Goal: Transaction & Acquisition: Purchase product/service

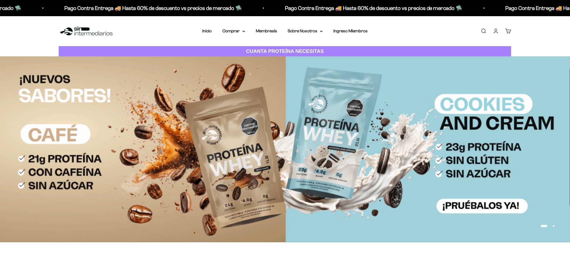
click at [499, 32] on link "Iniciar sesión" at bounding box center [496, 31] width 6 height 6
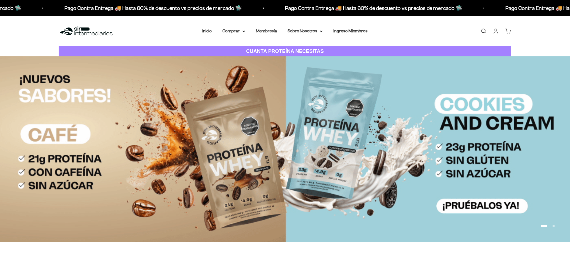
click at [496, 32] on link "Iniciar sesión" at bounding box center [496, 31] width 6 height 6
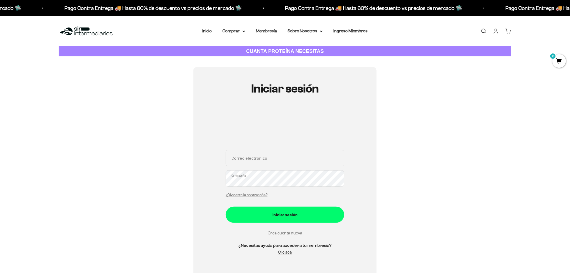
click at [244, 169] on div "Correo electrónico Contraseña ¿Olvidaste la contraseña?" at bounding box center [285, 175] width 119 height 50
click at [250, 164] on input "Correo electrónico" at bounding box center [285, 158] width 119 height 16
type input "FLOWERS_354@HOTMAIL.COM"
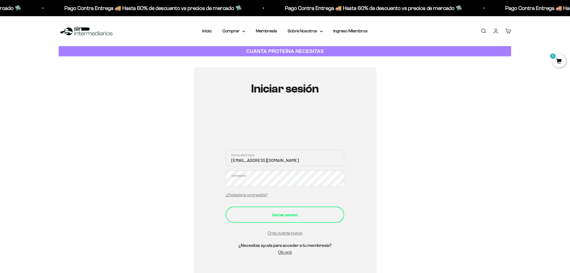
click at [266, 219] on button "Iniciar sesión" at bounding box center [285, 215] width 119 height 16
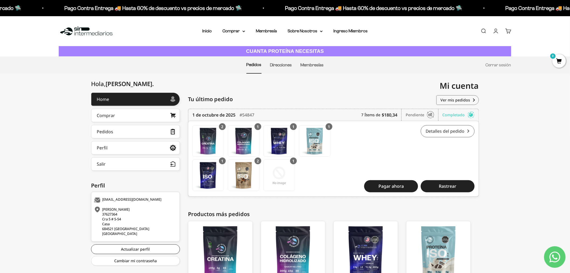
click at [462, 130] on link "Detalles del pedido" at bounding box center [448, 131] width 54 height 12
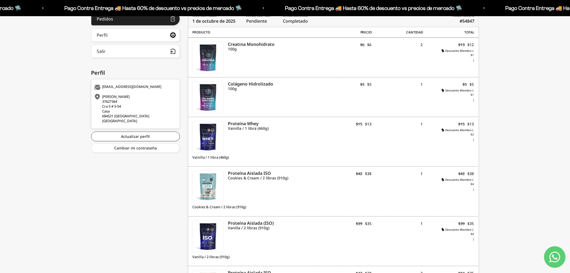
scroll to position [55, 0]
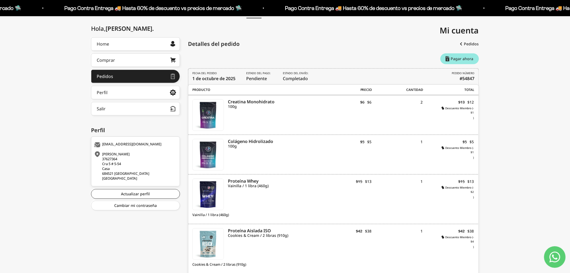
click at [470, 61] on link "Pagar ahora" at bounding box center [460, 58] width 39 height 11
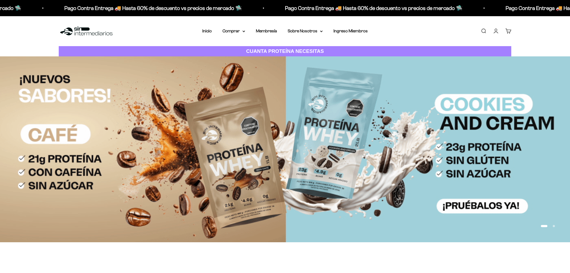
click at [495, 31] on link "Cuenta" at bounding box center [496, 31] width 6 height 6
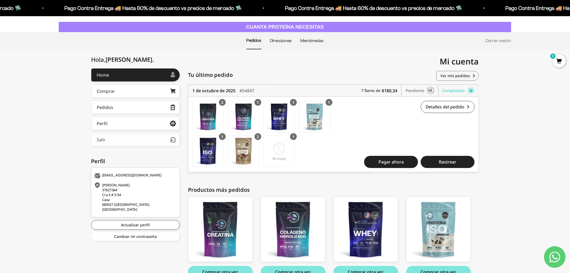
scroll to position [55, 0]
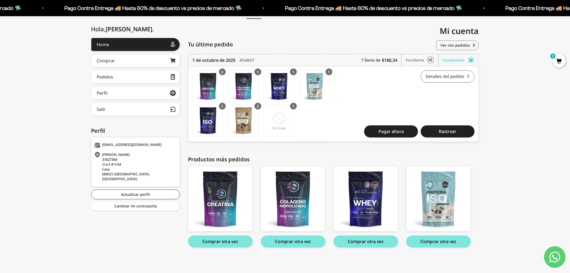
click at [443, 74] on link "Detalles del pedido" at bounding box center [448, 76] width 54 height 12
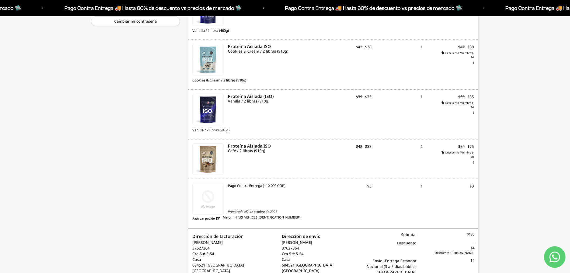
scroll to position [295, 0]
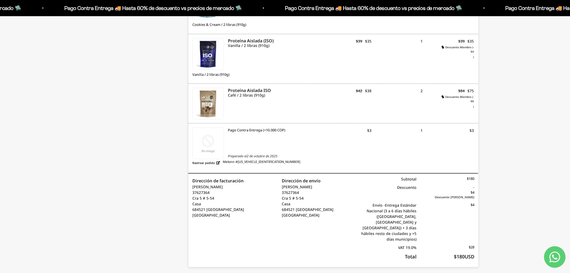
click at [460, 253] on span "$180USD" at bounding box center [446, 256] width 58 height 7
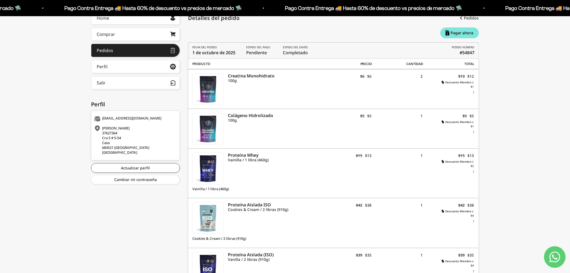
scroll to position [25, 0]
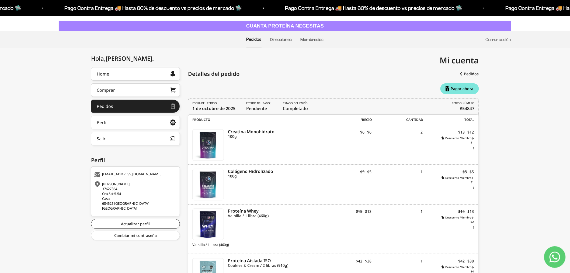
click at [260, 111] on span "Estado del pago: Pendiente" at bounding box center [259, 106] width 26 height 11
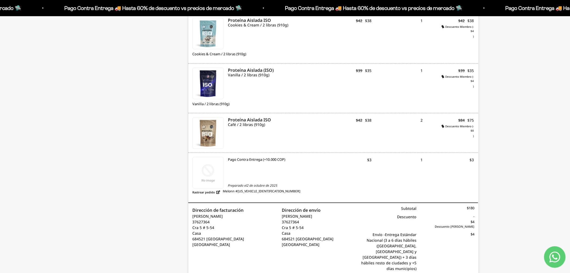
scroll to position [295, 0]
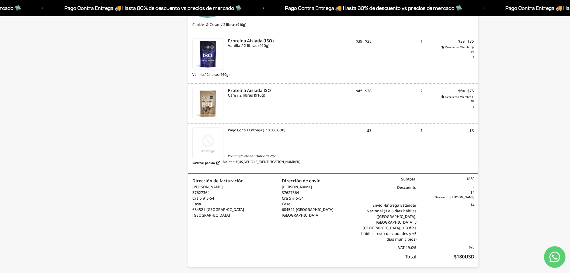
click at [466, 253] on span "$180USD" at bounding box center [446, 256] width 58 height 7
click at [519, 241] on div "Hola, Claudia Patricia . Home Comprar Pedidos Perfil Información personal Direc…" at bounding box center [285, 35] width 570 height 474
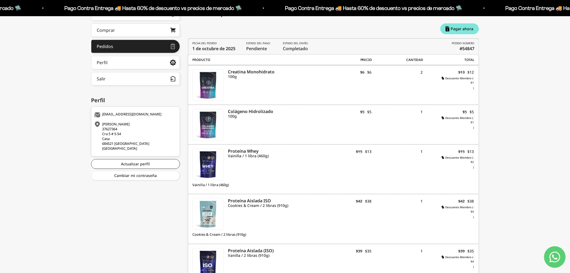
scroll to position [25, 0]
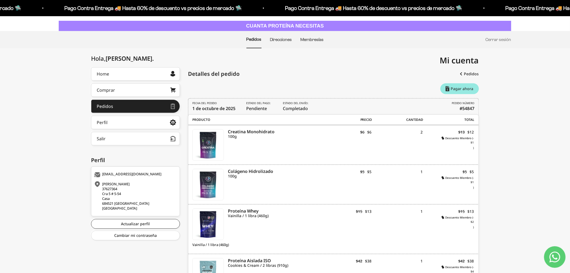
click at [460, 90] on link "Pagar ahora" at bounding box center [460, 88] width 39 height 11
